Goal: Task Accomplishment & Management: Manage account settings

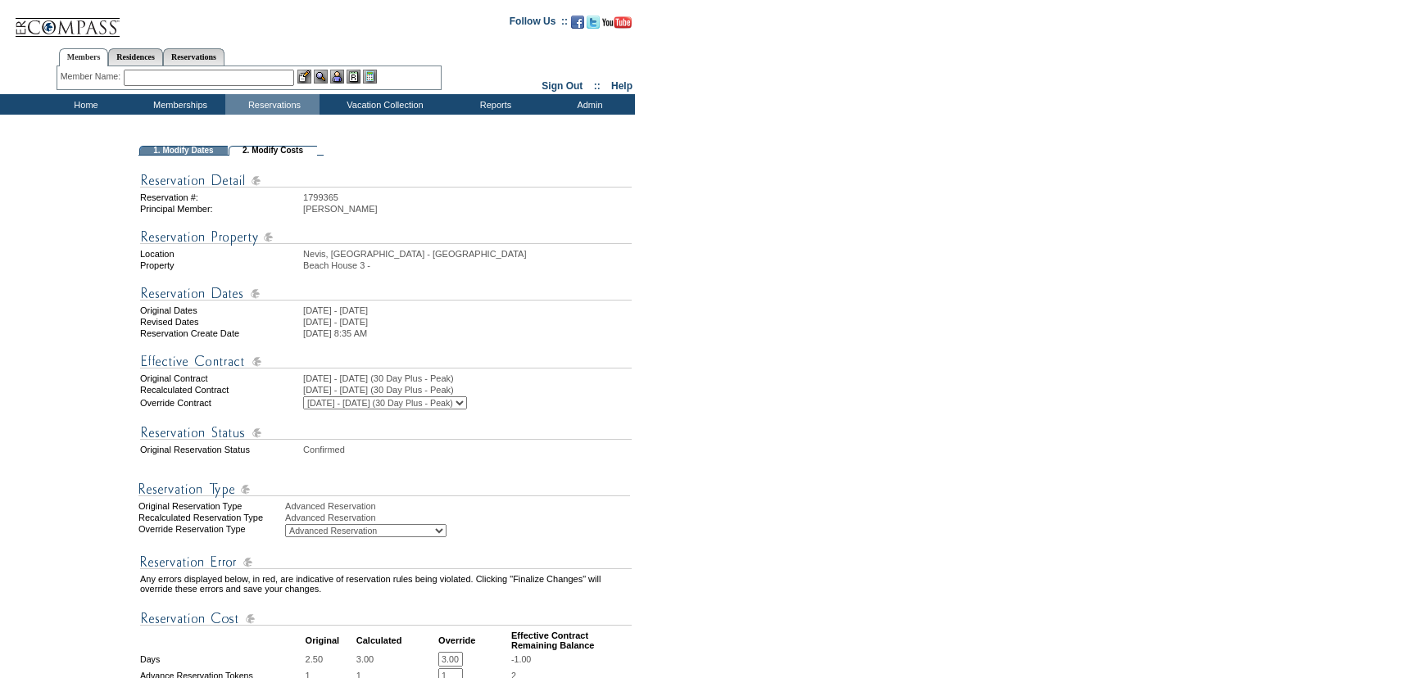
select select "1043"
click at [320, 196] on td "1799365" at bounding box center [467, 197] width 328 height 10
copy td "1799365"
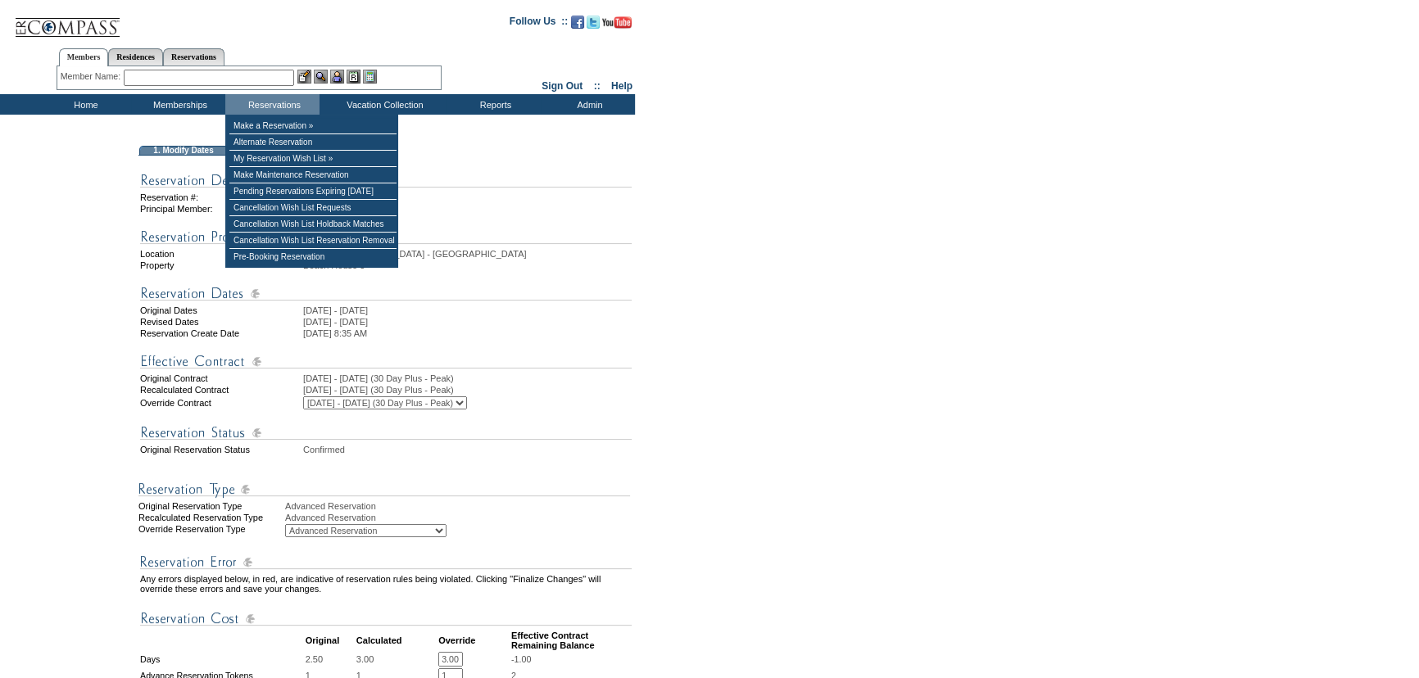
click at [238, 78] on input "text" at bounding box center [209, 78] width 170 height 16
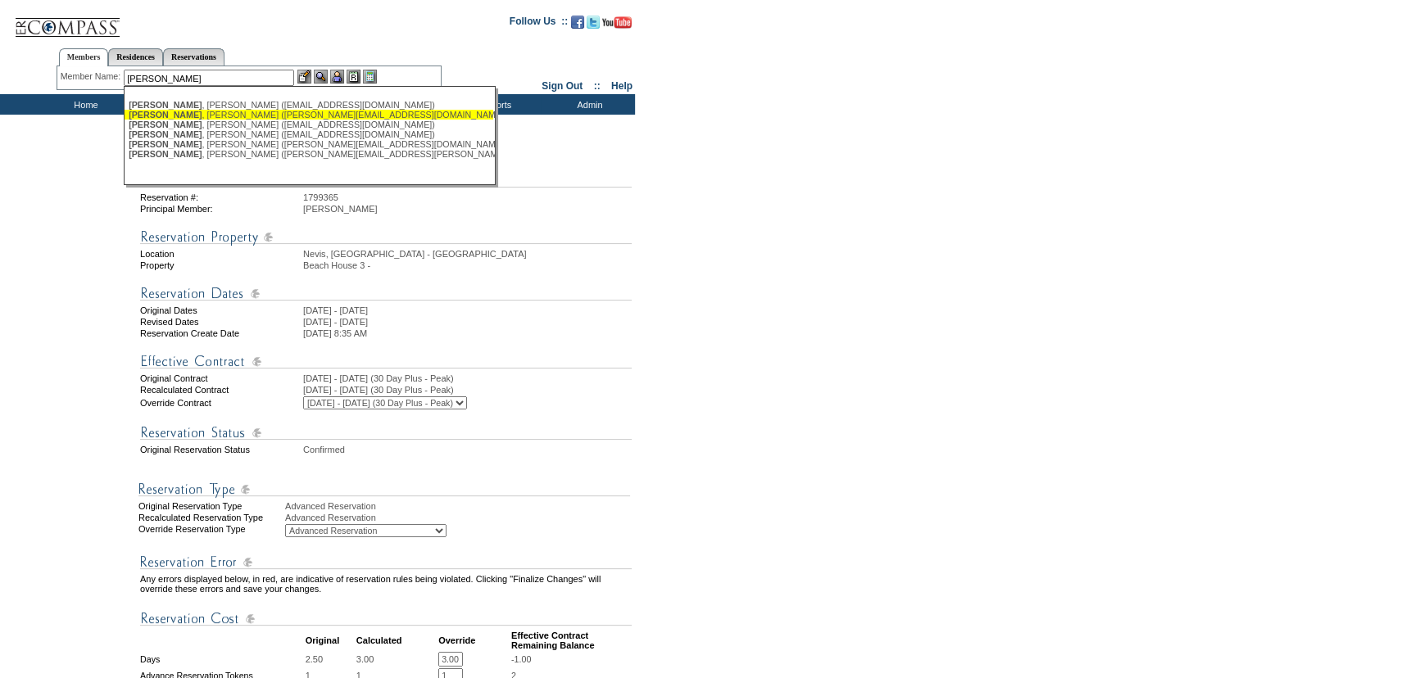
click at [262, 114] on div "[PERSON_NAME] ([PERSON_NAME][EMAIL_ADDRESS][DOMAIN_NAME])" at bounding box center [309, 115] width 360 height 10
type input "[PERSON_NAME] ([PERSON_NAME][EMAIL_ADDRESS][DOMAIN_NAME])"
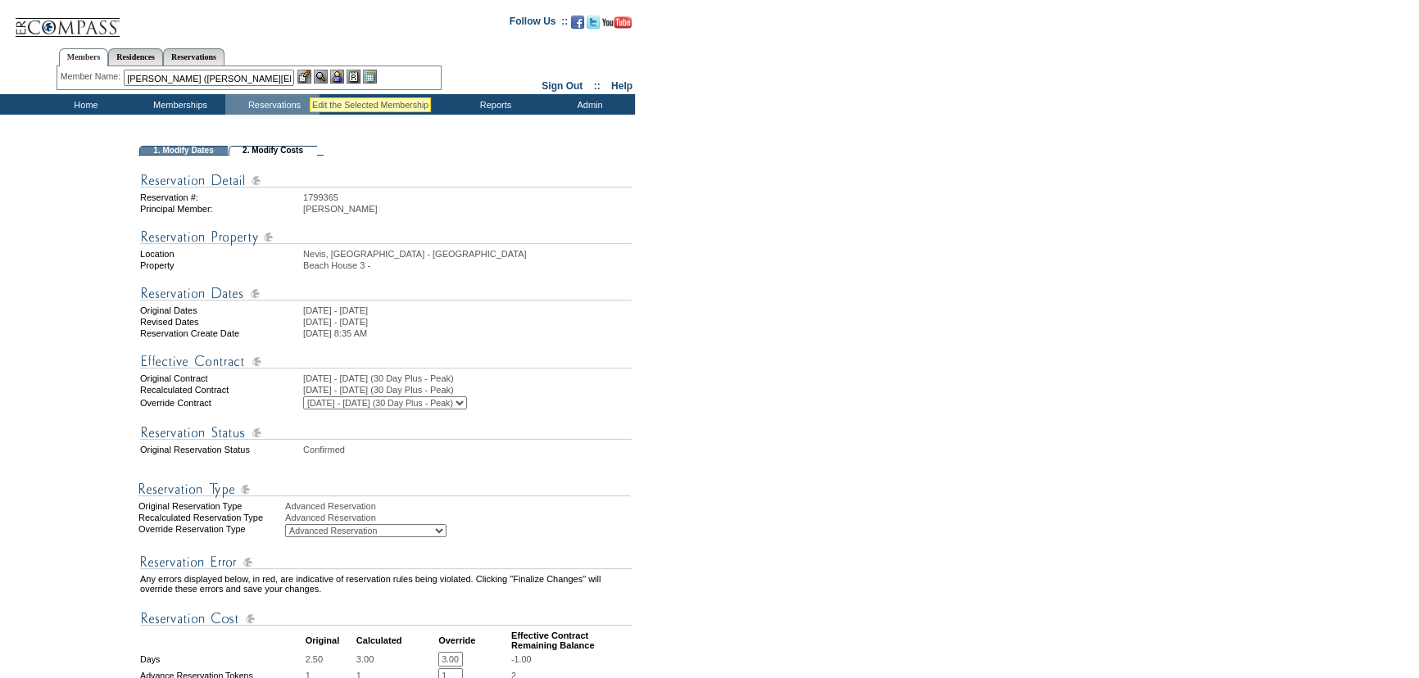
click at [306, 75] on img at bounding box center [304, 77] width 14 height 14
